Goal: Check status: Check status

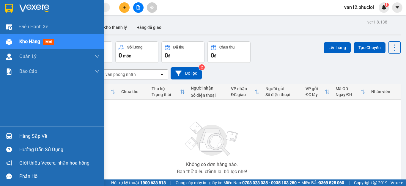
click at [7, 135] on img at bounding box center [9, 136] width 6 height 6
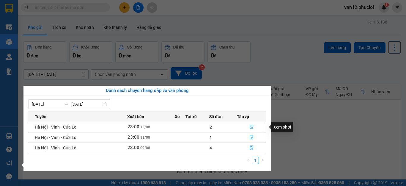
click at [251, 126] on icon "file-done" at bounding box center [252, 127] width 4 height 4
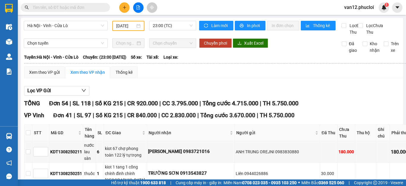
type input "13/08/2025"
click at [399, 113] on main "Hà Nội - Vinh - Cửa Lò 13/08/2025 23:00 (TC) Làm mới In phơi In đơn chọn Thống …" at bounding box center [203, 89] width 406 height 179
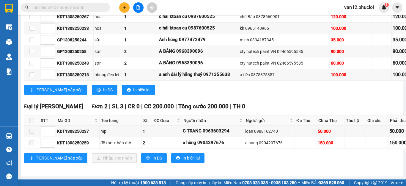
scroll to position [1317, 0]
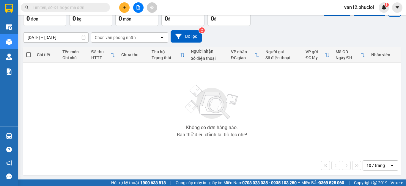
scroll to position [38, 0]
